Goal: Task Accomplishment & Management: Manage account settings

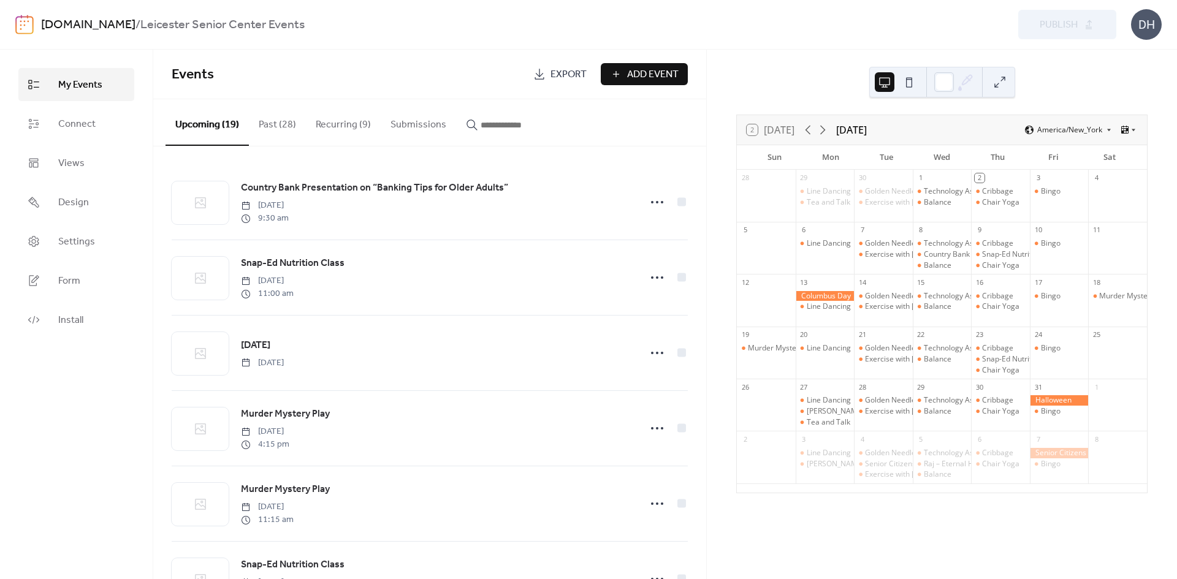
click at [829, 47] on div "leicesterseniorcenter.com / Leicester Senior Center Events Preview Publish DH" at bounding box center [588, 24] width 1146 height 49
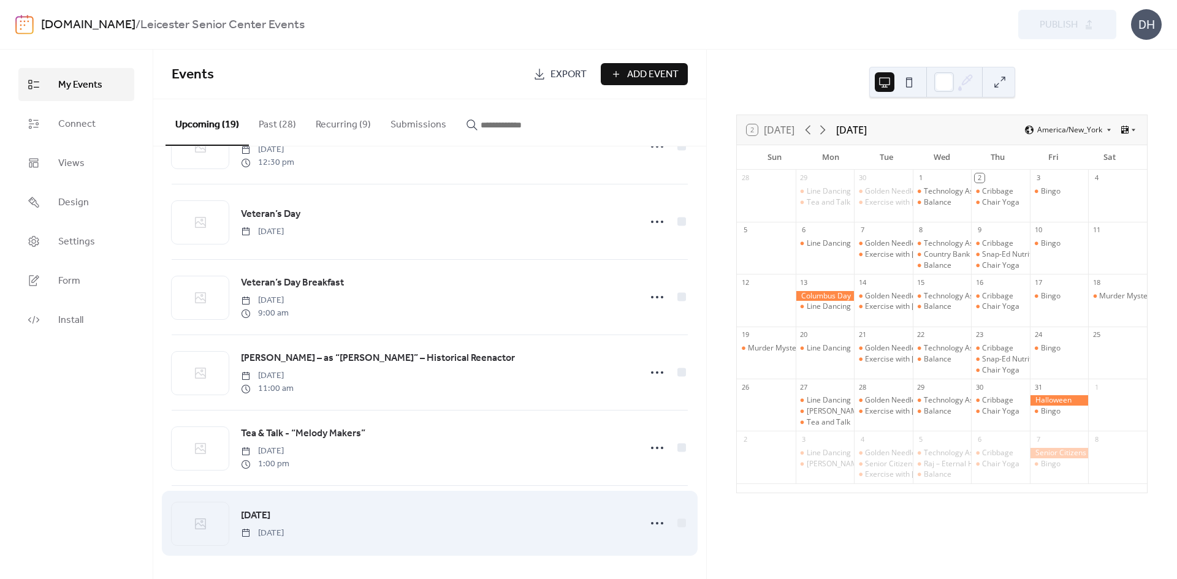
scroll to position [1044, 0]
click at [567, 529] on div "Thanksgiving Thursday, November 27, 2025" at bounding box center [437, 523] width 392 height 31
click at [656, 527] on icon at bounding box center [657, 524] width 20 height 20
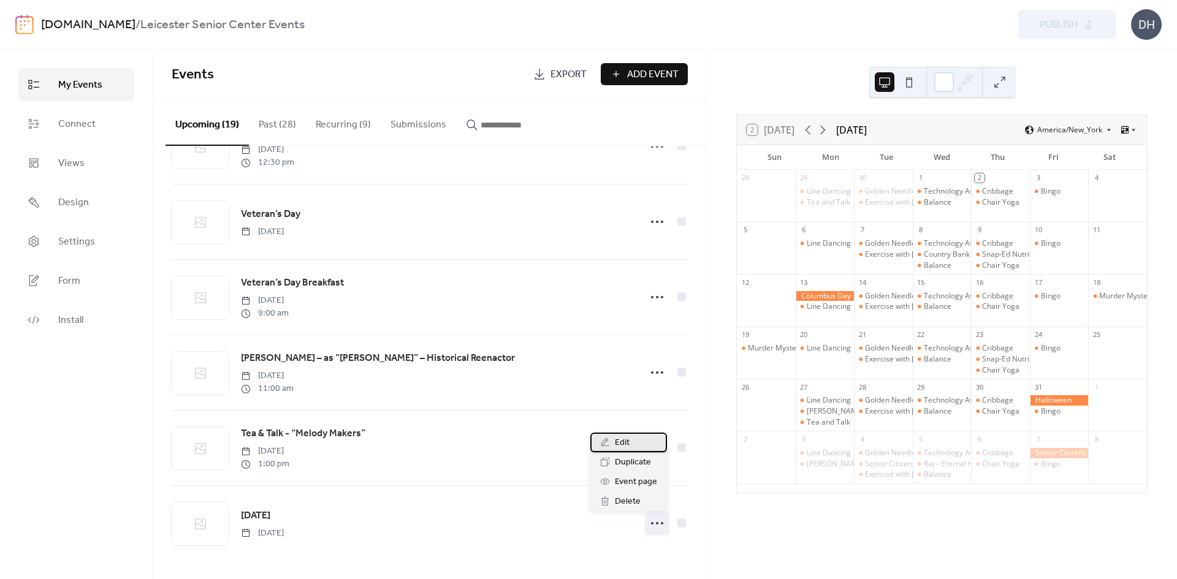
click at [636, 451] on div "Edit" at bounding box center [628, 443] width 77 height 20
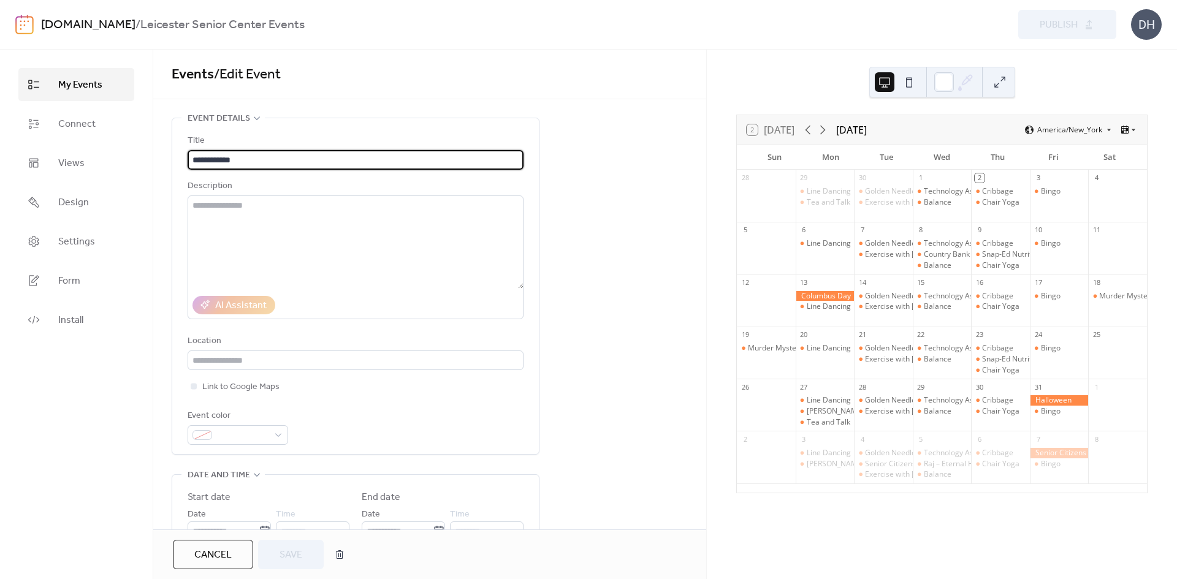
click at [119, 478] on div "My Events Connect Views Design Settings Form Install" at bounding box center [76, 315] width 153 height 530
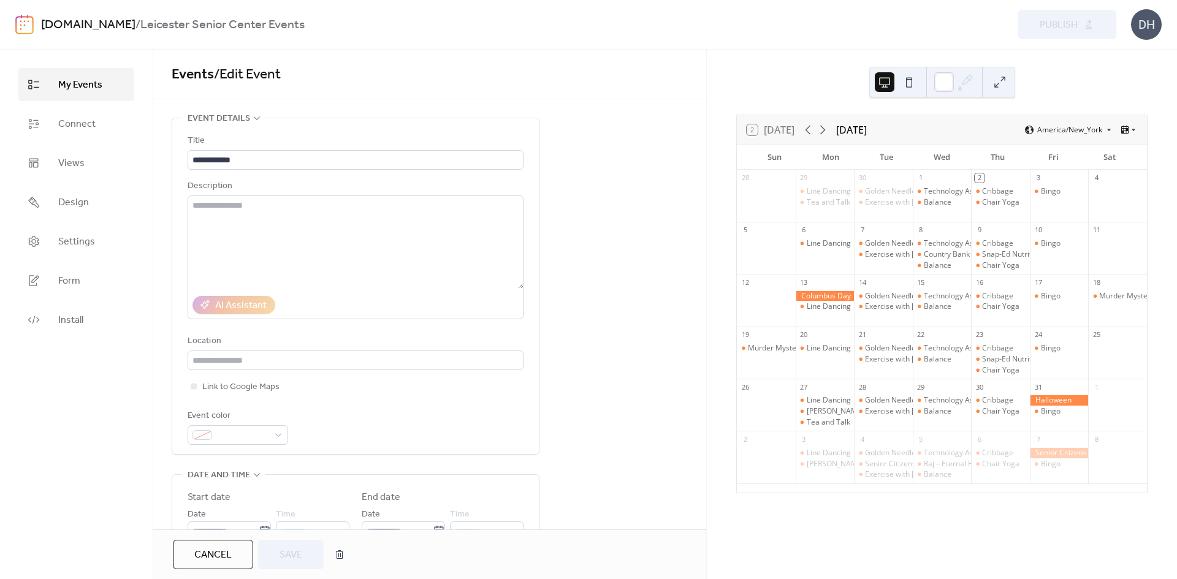
click at [221, 551] on span "Cancel" at bounding box center [212, 555] width 37 height 15
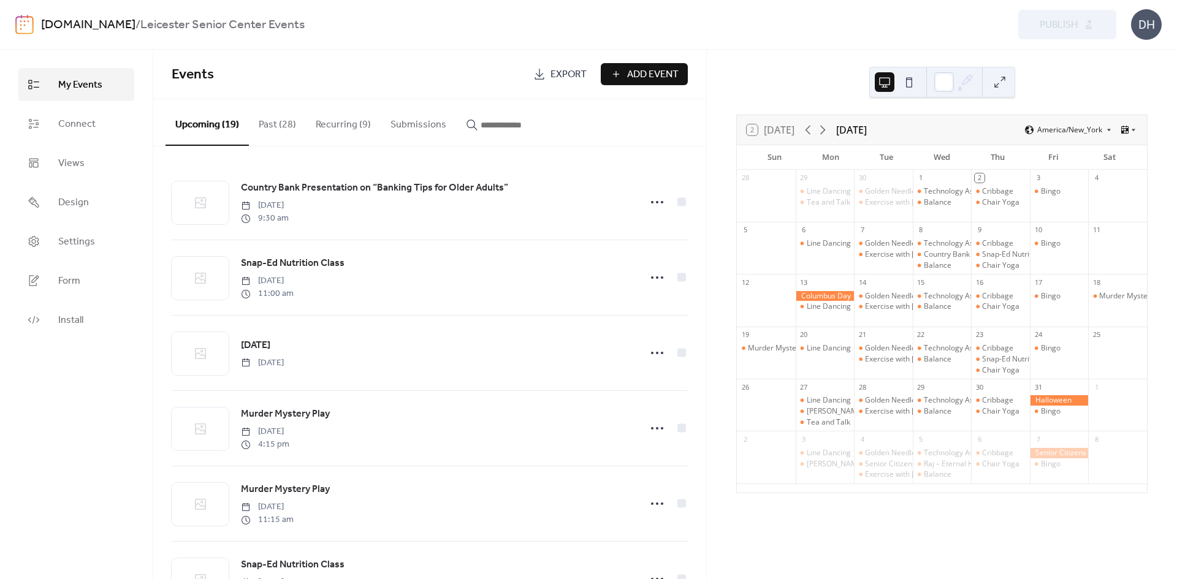
click at [434, 77] on span "Events" at bounding box center [348, 75] width 352 height 25
click at [645, 69] on span "Add Event" at bounding box center [652, 74] width 51 height 15
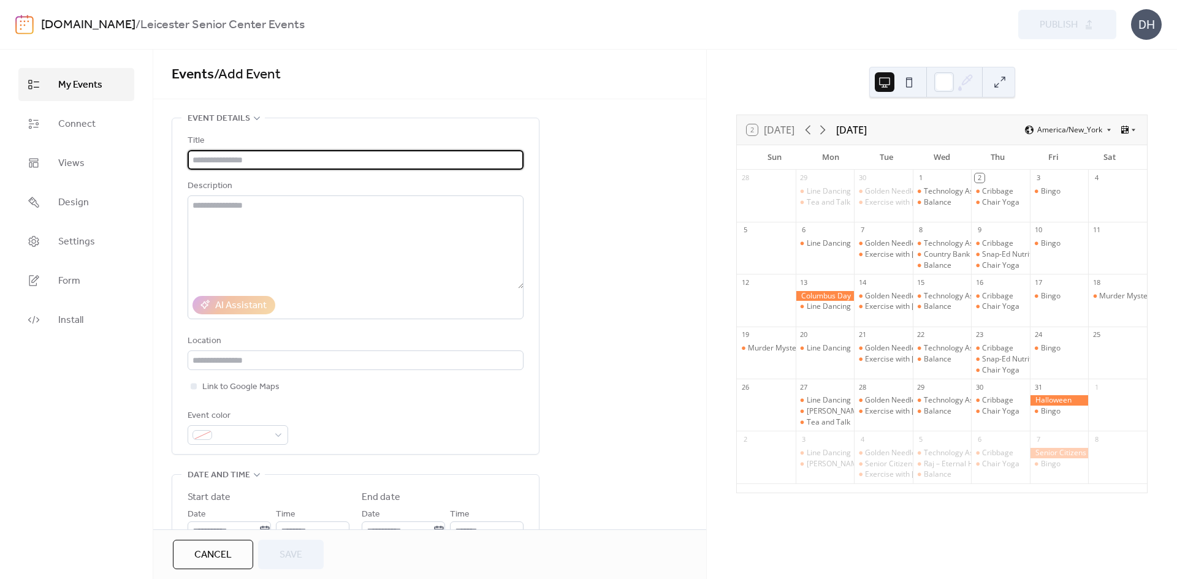
click at [628, 259] on div "**********" at bounding box center [429, 513] width 553 height 790
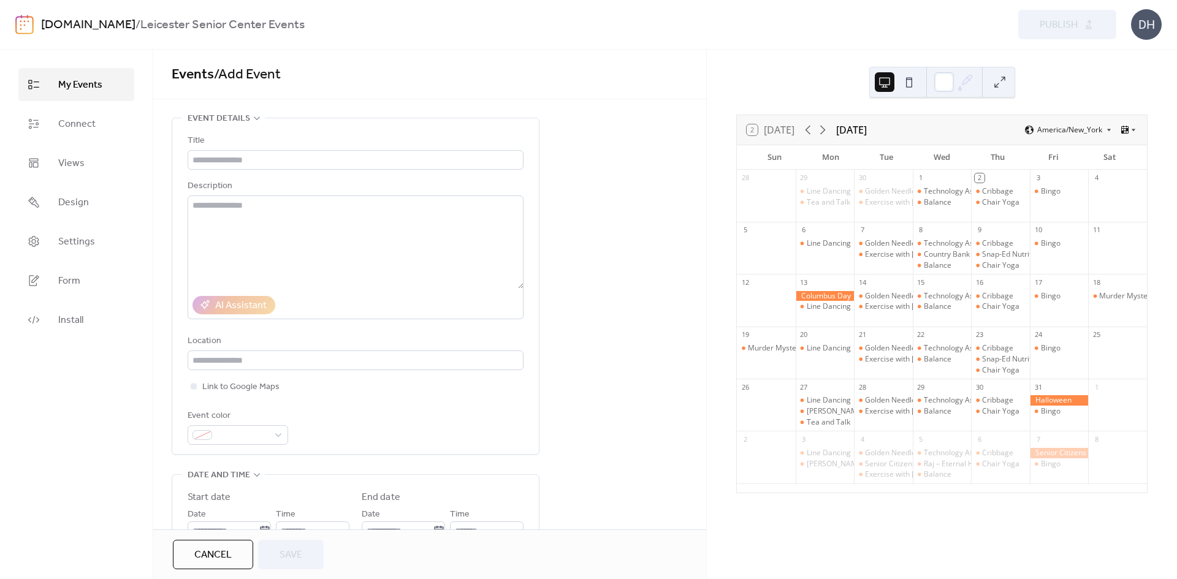
click at [626, 153] on div "**********" at bounding box center [429, 513] width 553 height 790
click at [105, 489] on div "My Events Connect Views Design Settings Form Install" at bounding box center [76, 315] width 153 height 530
click at [184, 547] on button "Cancel" at bounding box center [213, 554] width 80 height 29
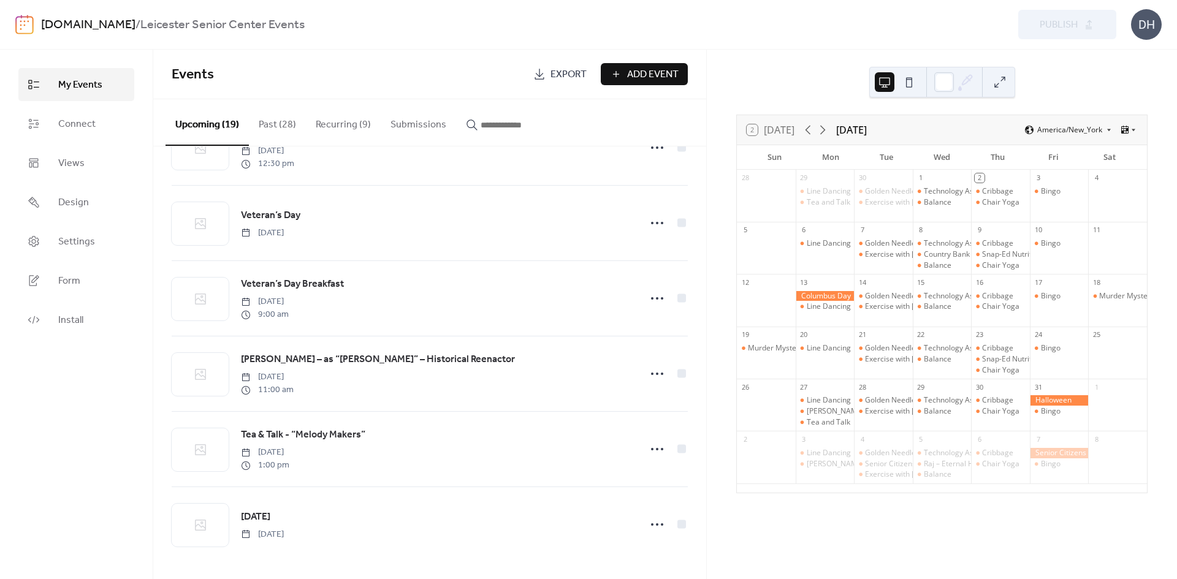
scroll to position [1042, 0]
drag, startPoint x: 949, startPoint y: 546, endPoint x: 975, endPoint y: 216, distance: 330.2
click at [948, 544] on div "2 Today October 2025 America/New_York Sun Mon Tue Wed Thu Fri Sat 28 29 Line Da…" at bounding box center [942, 315] width 470 height 530
click at [1062, 26] on div "Preview Publish" at bounding box center [890, 24] width 451 height 29
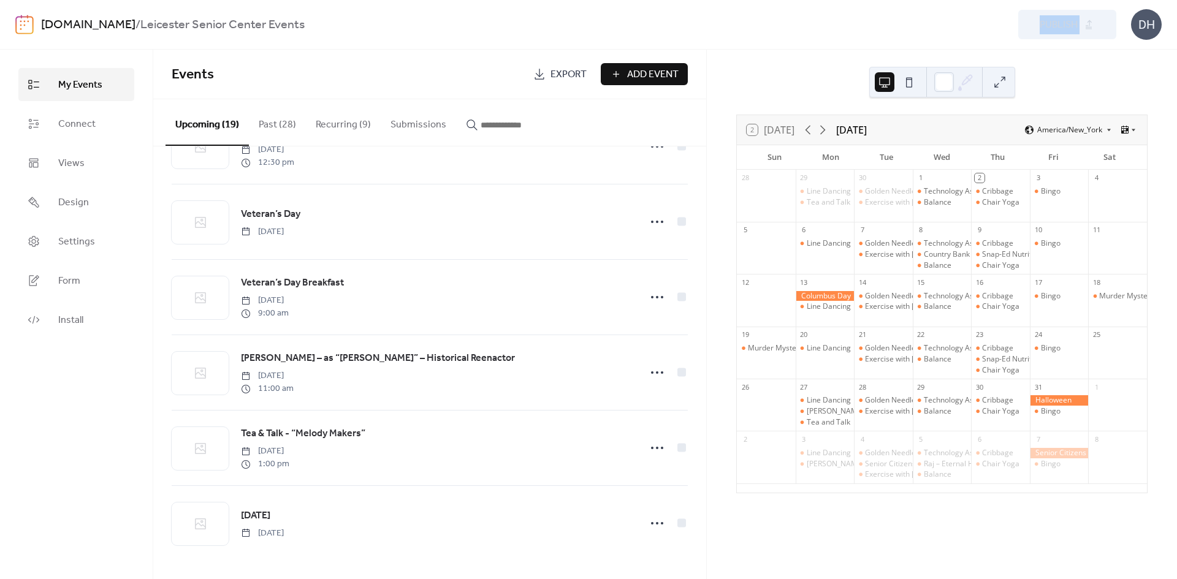
click at [1062, 26] on div "Preview Publish" at bounding box center [890, 24] width 451 height 29
drag, startPoint x: 114, startPoint y: 473, endPoint x: 110, endPoint y: 428, distance: 44.3
click at [112, 458] on div "My Events Connect Views Design Settings Form Install" at bounding box center [76, 315] width 153 height 530
click at [89, 126] on span "Connect" at bounding box center [76, 124] width 37 height 15
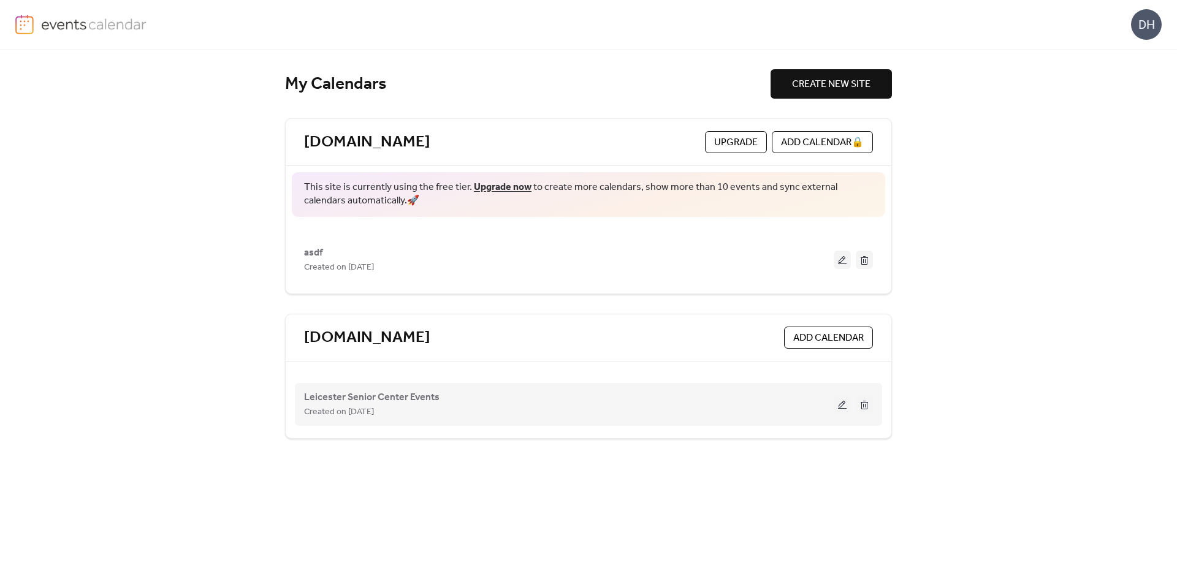
click at [637, 398] on div "Leicester Senior Center Events Created on [DATE]" at bounding box center [569, 404] width 530 height 29
click at [396, 395] on span "Leicester Senior Center Events" at bounding box center [371, 397] width 135 height 15
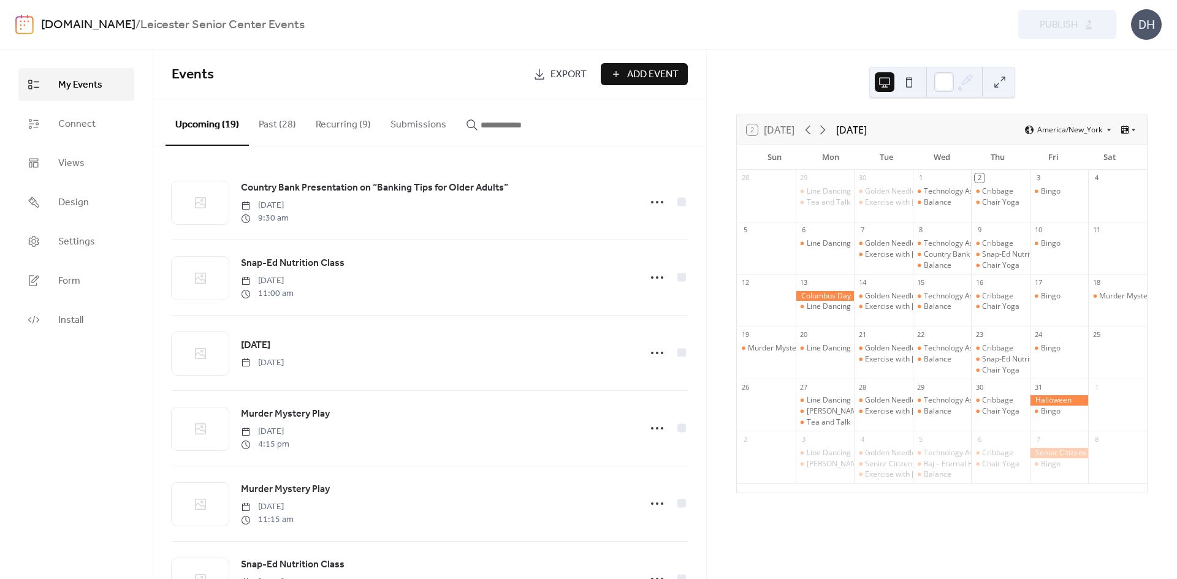
click at [881, 55] on div "2 Today October 2025 America/New_York Sun Mon Tue Wed Thu Fri Sat 28 29 Line Da…" at bounding box center [942, 315] width 470 height 530
click at [894, 552] on div "2 Today October 2025 America/New_York Sun Mon Tue Wed Thu Fri Sat 28 29 Line Da…" at bounding box center [942, 315] width 470 height 530
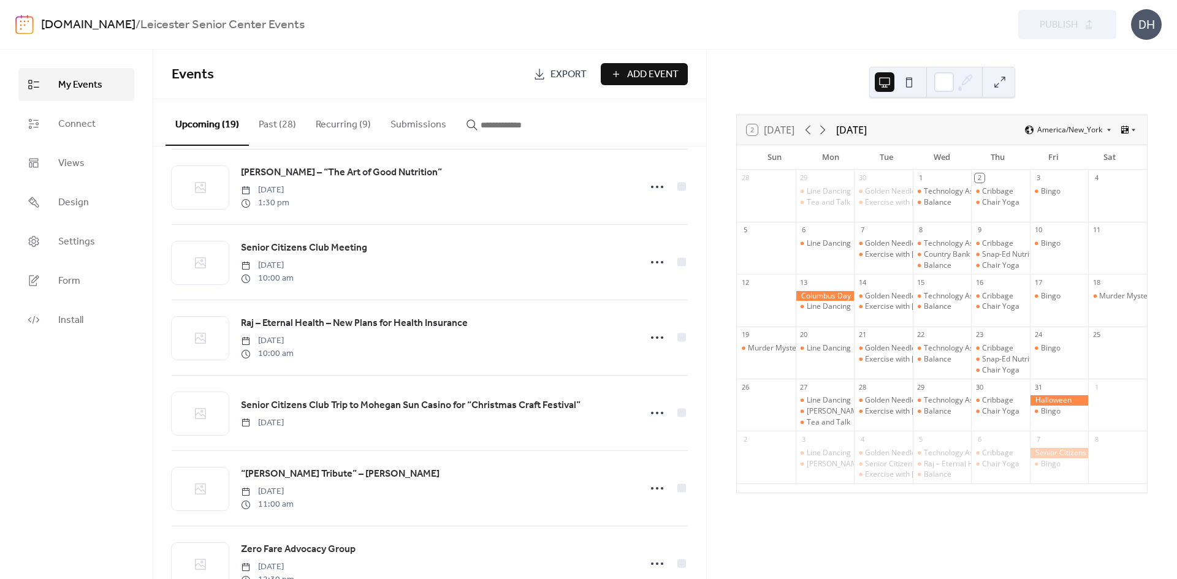
scroll to position [736, 0]
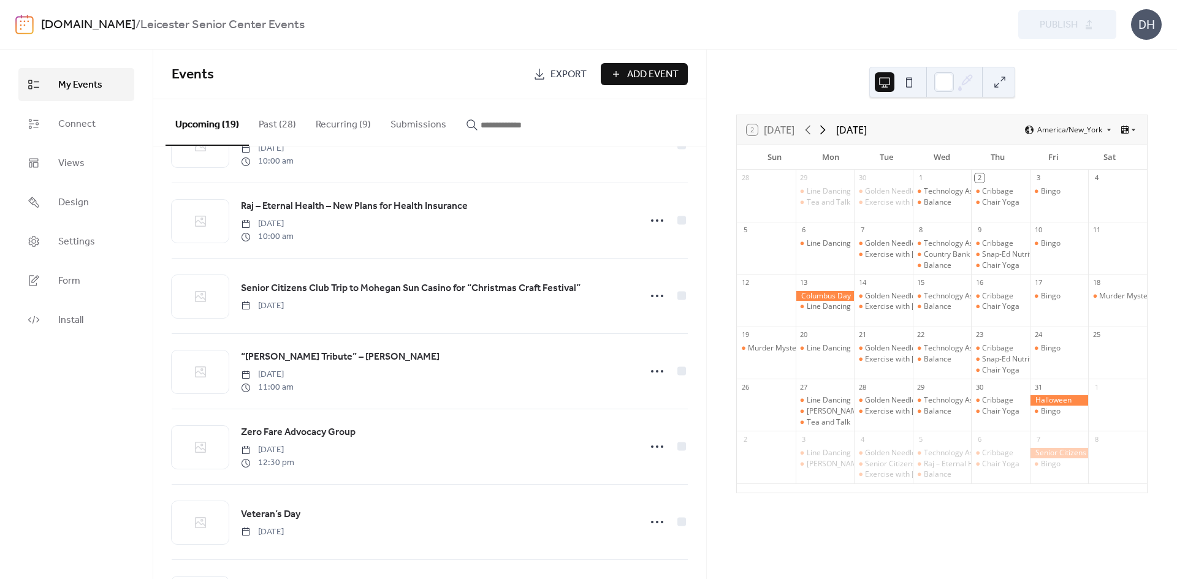
click at [826, 131] on icon at bounding box center [823, 130] width 6 height 9
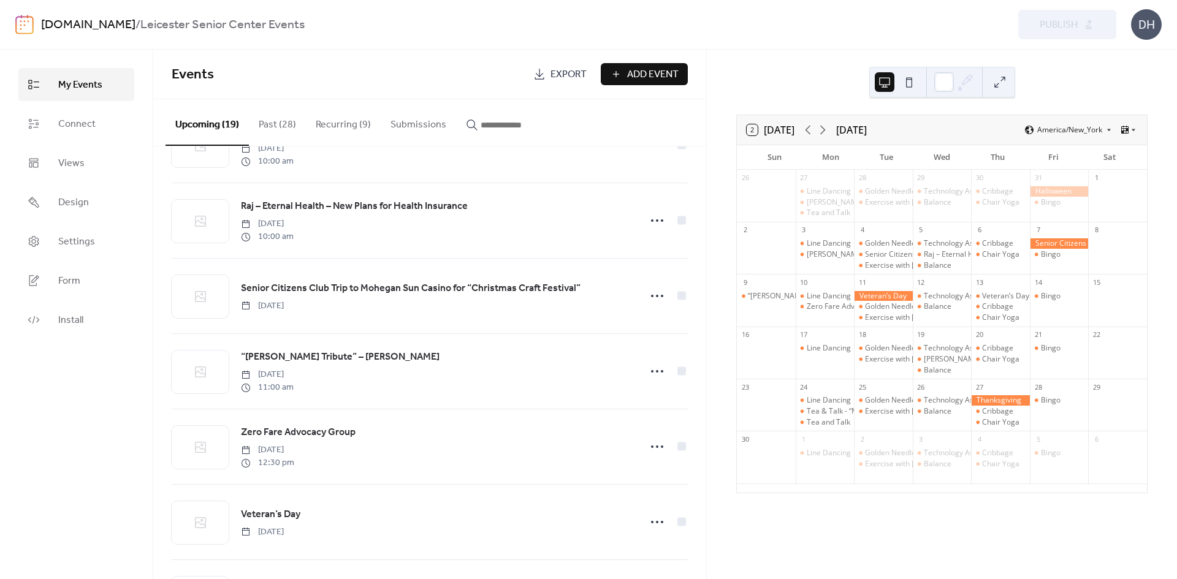
click at [957, 527] on div "2 Today November 2025 America/New_York Sun Mon Tue Wed Thu Fri Sat 26 27 Line D…" at bounding box center [942, 315] width 470 height 530
click at [993, 398] on div at bounding box center [1000, 400] width 59 height 10
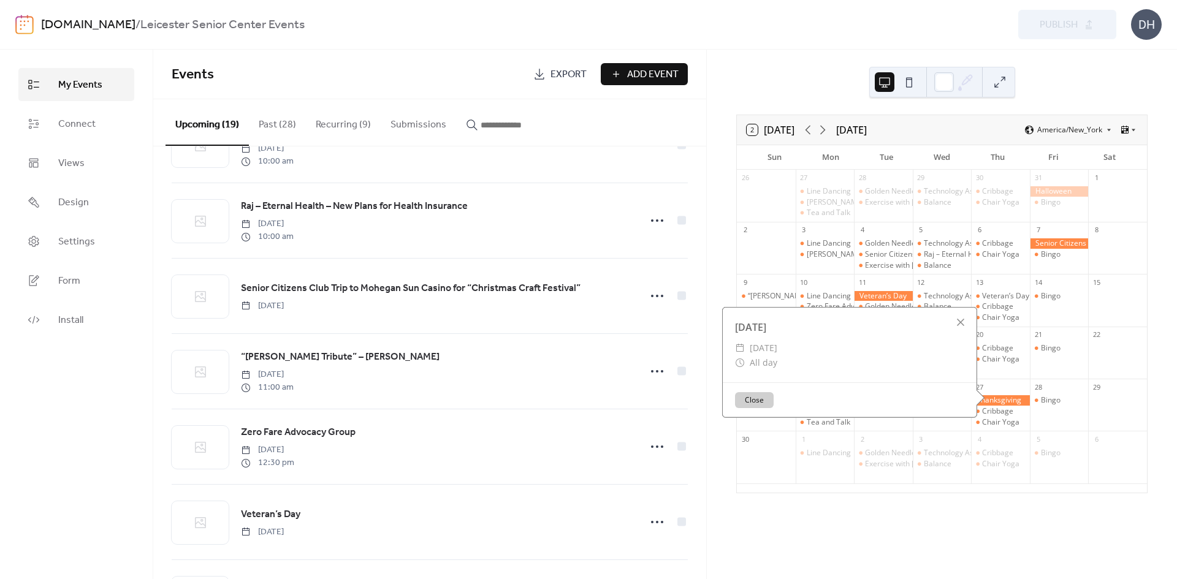
click at [993, 398] on div at bounding box center [1000, 400] width 59 height 10
click at [952, 322] on div at bounding box center [960, 322] width 17 height 17
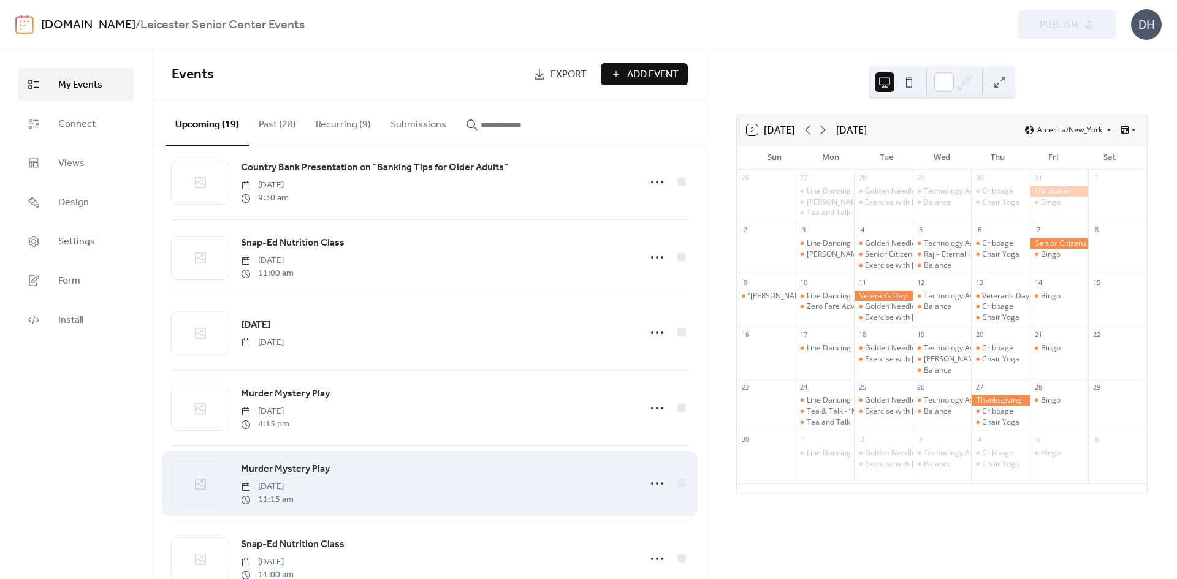
scroll to position [0, 0]
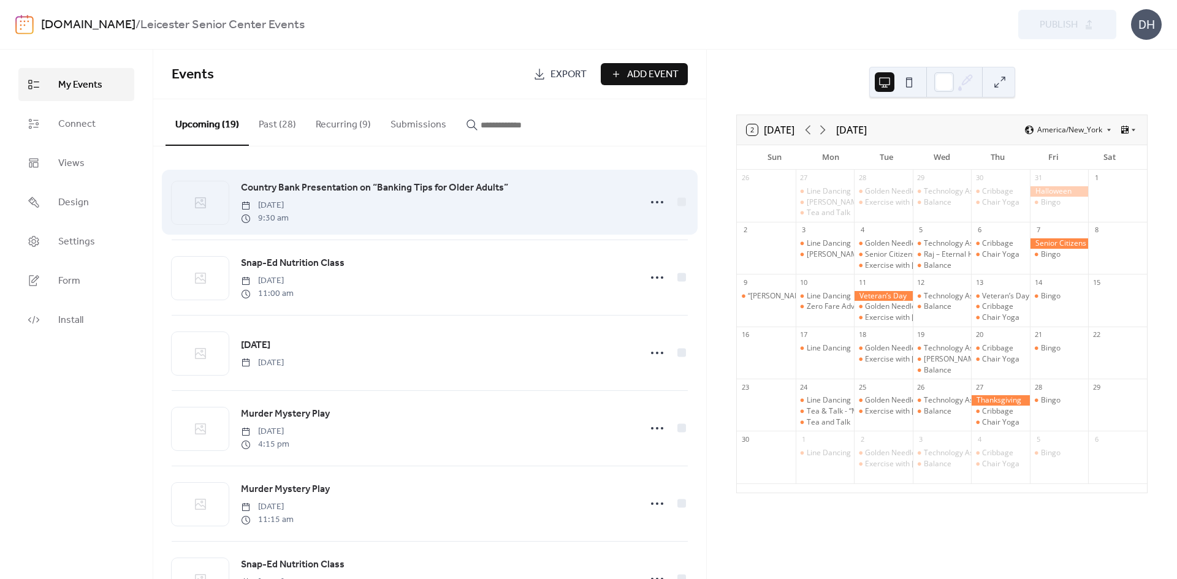
click at [430, 191] on span "Country Bank Presentation on “Banking Tips for Older Adults”" at bounding box center [374, 188] width 267 height 15
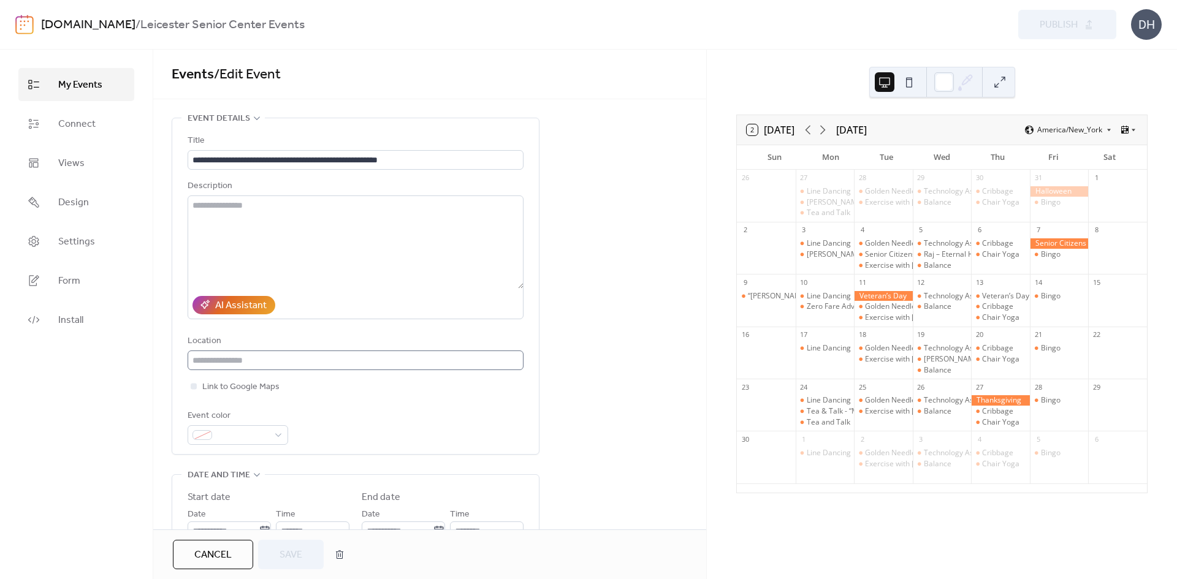
drag, startPoint x: 586, startPoint y: 468, endPoint x: 439, endPoint y: 352, distance: 187.1
click at [585, 467] on div "**********" at bounding box center [429, 513] width 553 height 790
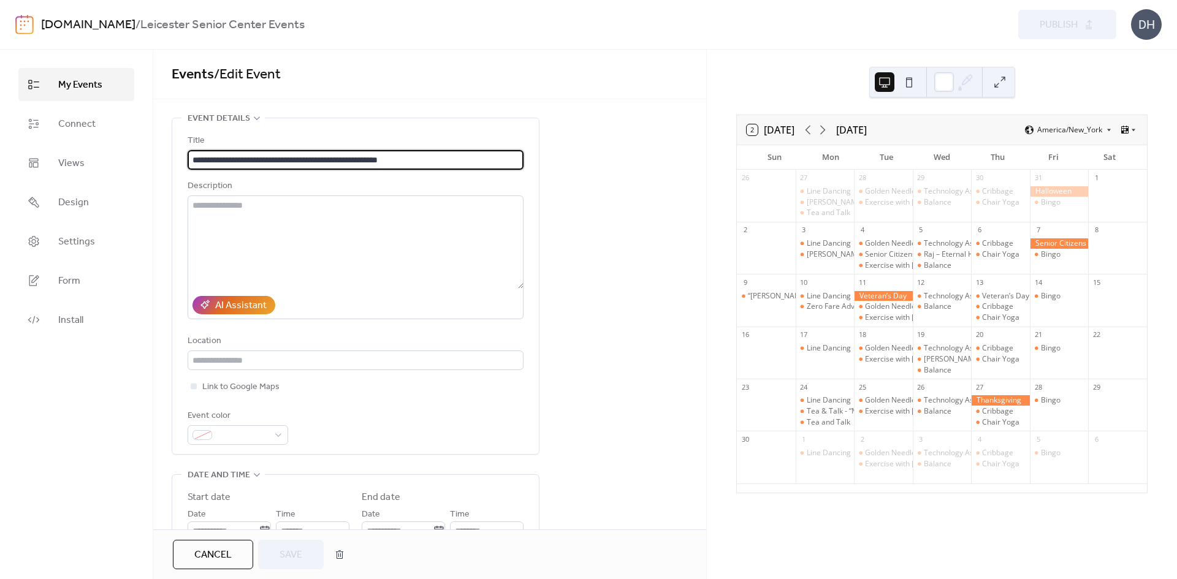
click at [308, 165] on input "**********" at bounding box center [356, 160] width 336 height 20
drag, startPoint x: 425, startPoint y: 152, endPoint x: 181, endPoint y: 144, distance: 244.1
click at [181, 144] on div "**********" at bounding box center [355, 286] width 367 height 336
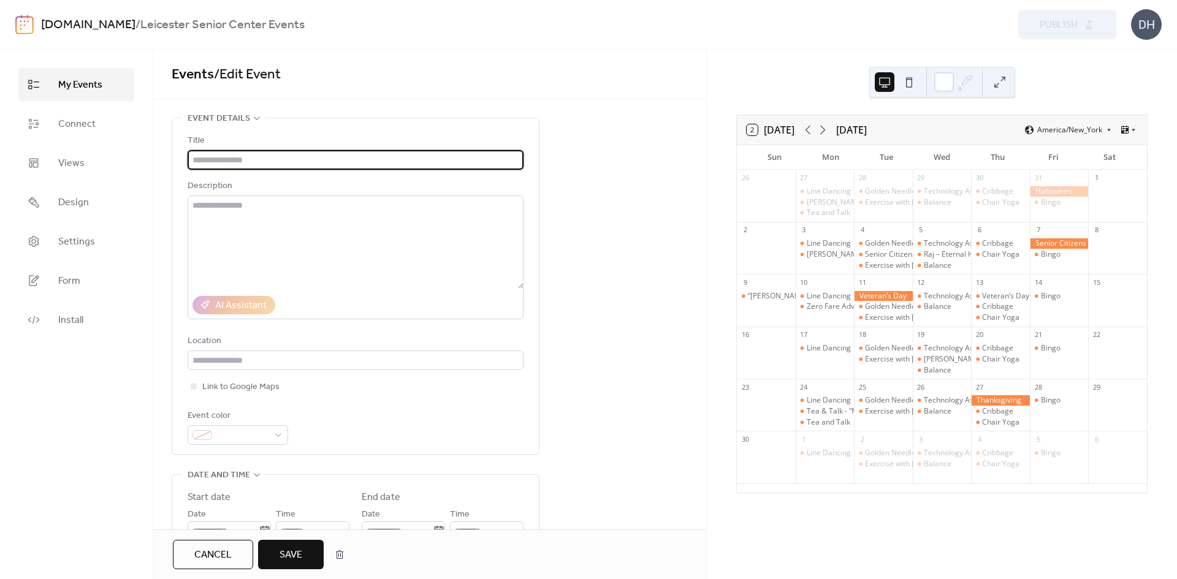
paste input "**********"
type input "**********"
click at [645, 308] on div "**********" at bounding box center [429, 513] width 553 height 790
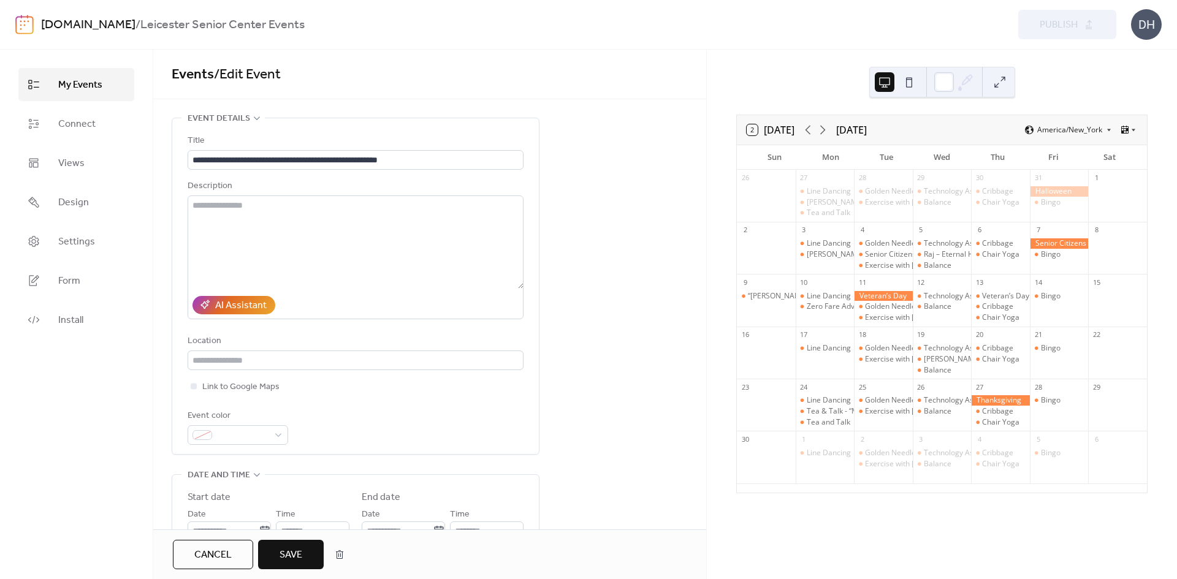
click at [306, 555] on button "Save" at bounding box center [291, 554] width 66 height 29
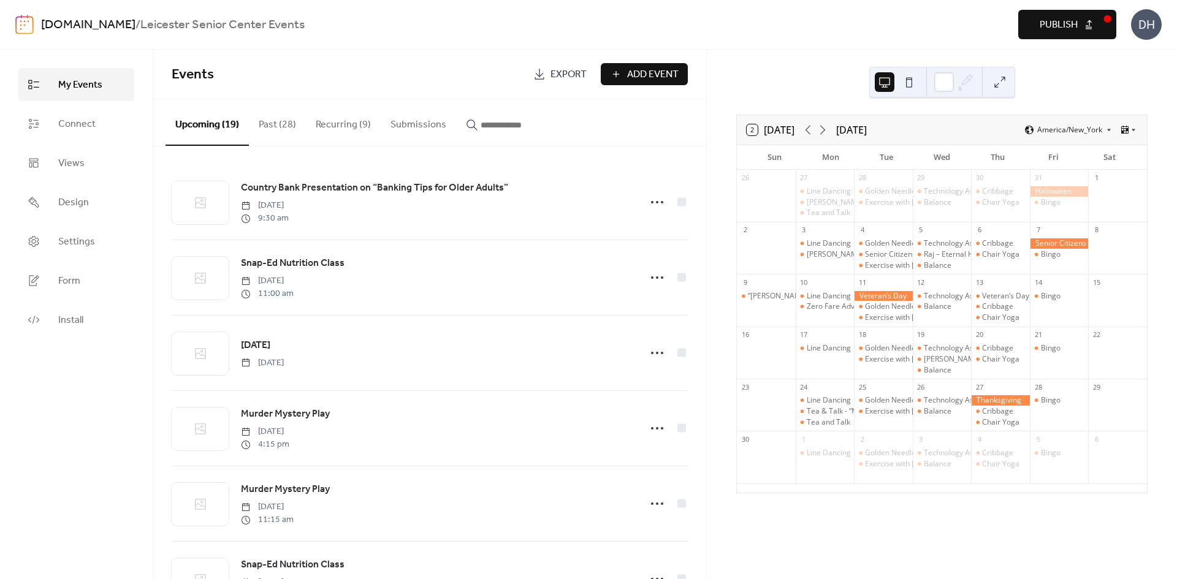
click at [1059, 35] on button "Publish" at bounding box center [1067, 24] width 98 height 29
click at [828, 508] on div "2 Today November 2025 America/New_York Sun Mon Tue Wed Thu Fri Sat 26 27 Line D…" at bounding box center [942, 315] width 470 height 530
